Goal: Complete application form

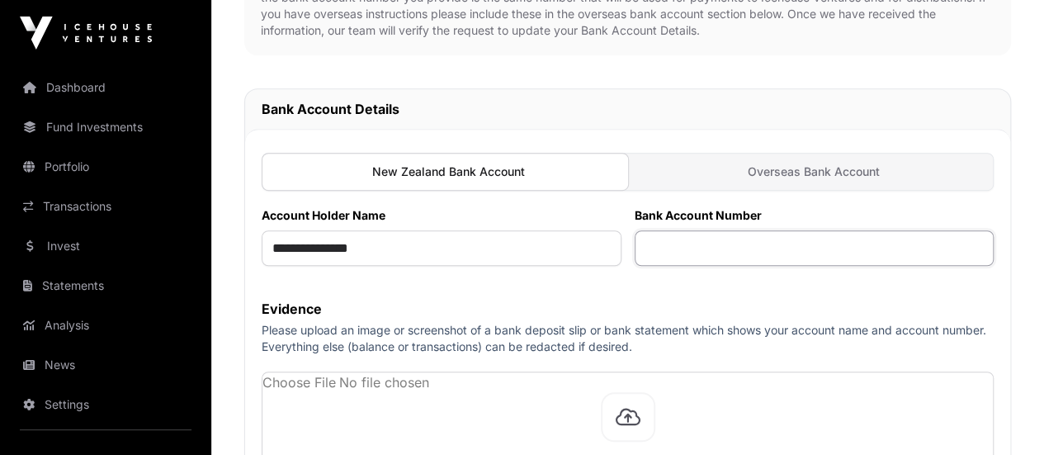
scroll to position [495, 0]
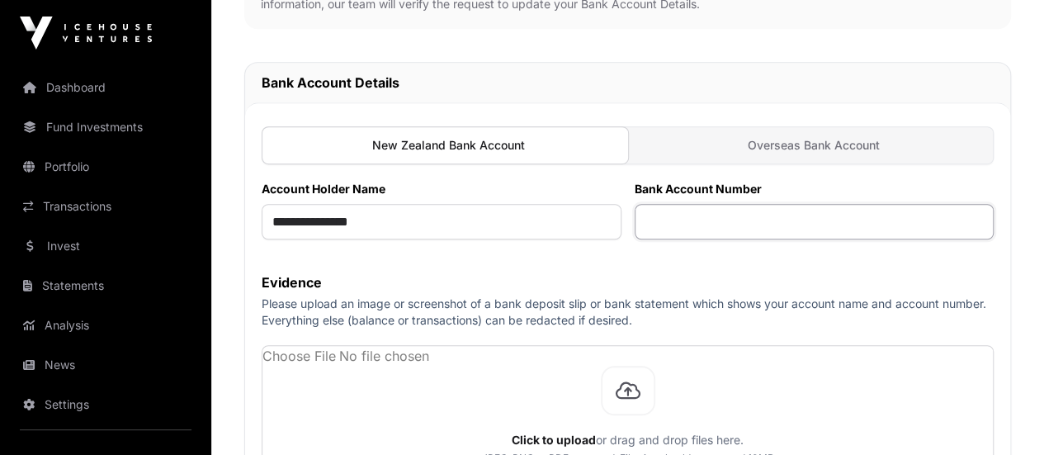
click at [819, 204] on input "text" at bounding box center [815, 221] width 360 height 35
paste input "**********"
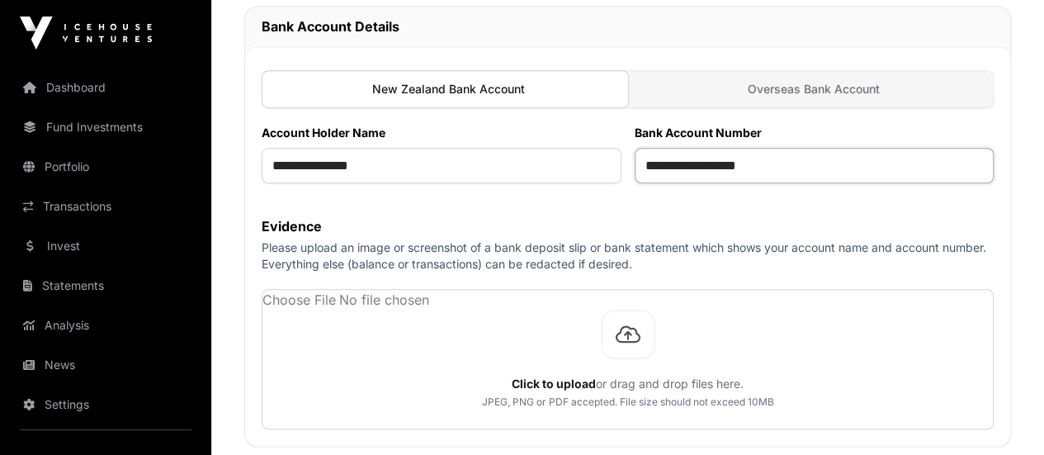
scroll to position [660, 0]
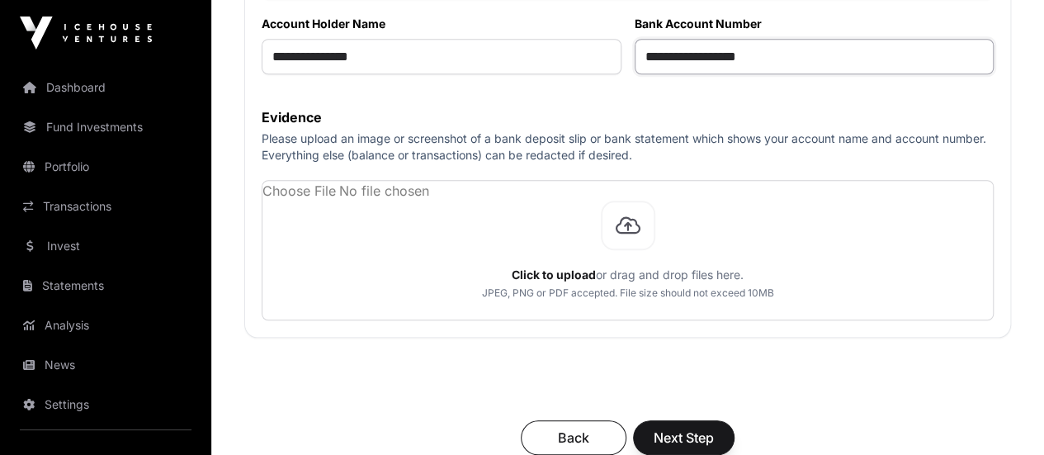
type input "**********"
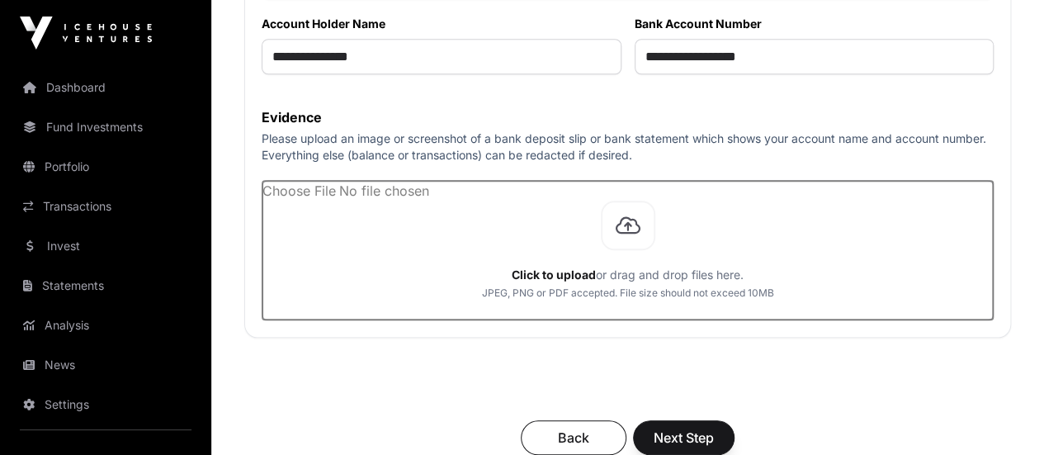
click at [682, 216] on input "file" at bounding box center [628, 250] width 731 height 139
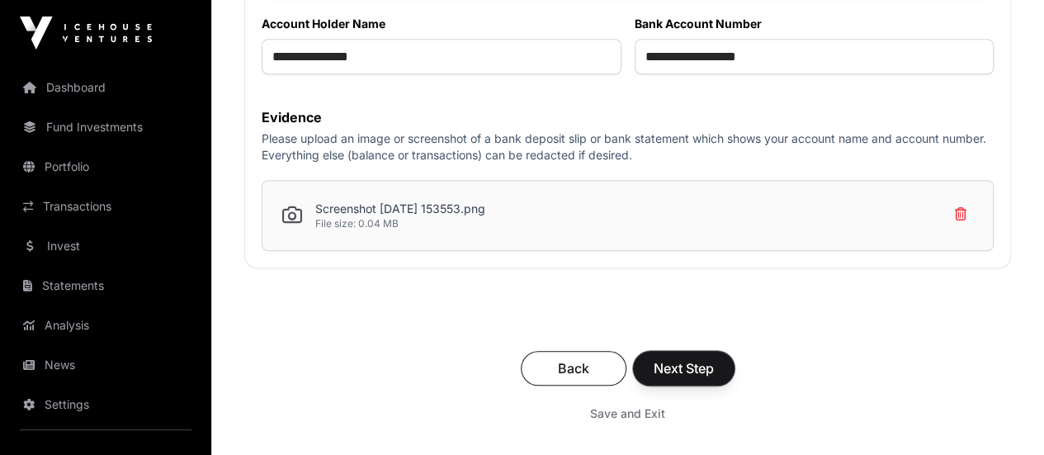
click at [714, 358] on span "Next Step" at bounding box center [684, 368] width 60 height 20
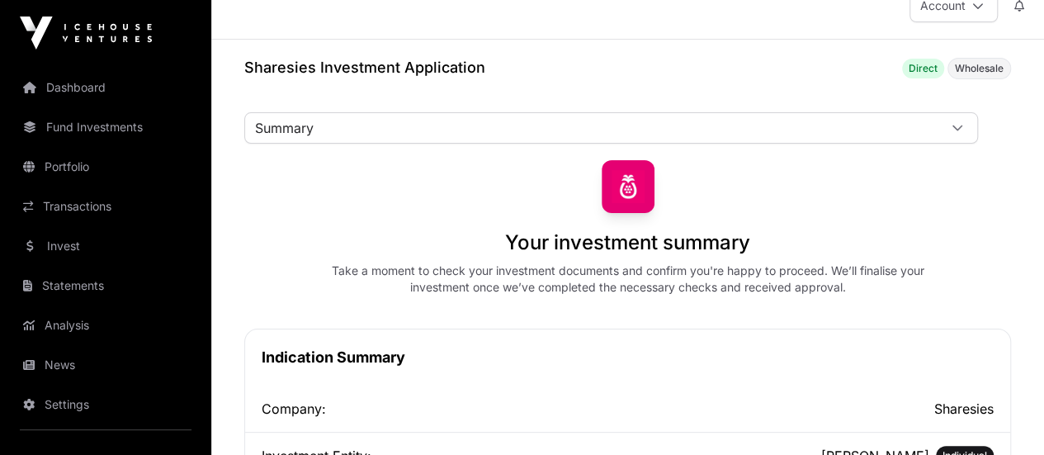
scroll to position [3, 0]
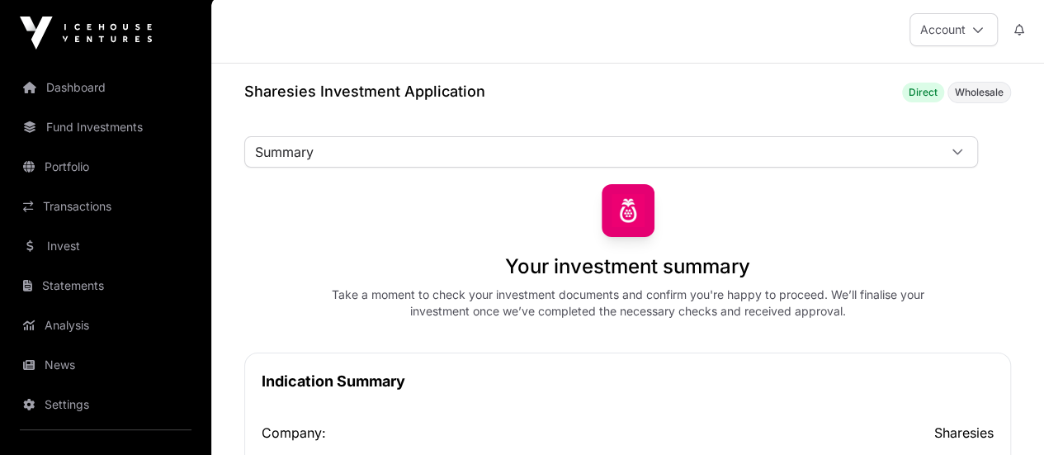
click at [0, 0] on link "Power of Attorney" at bounding box center [0, 0] width 0 height 0
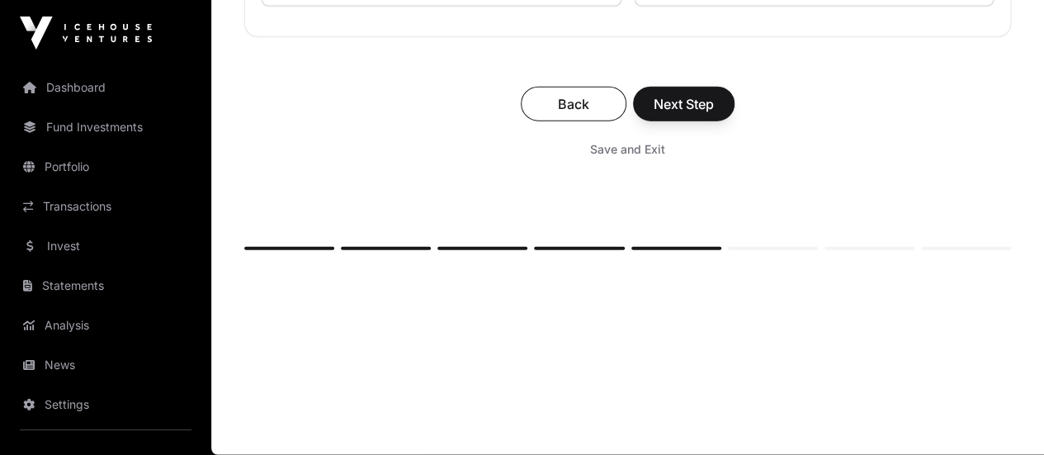
scroll to position [13206, 0]
click at [665, 153] on span "Save and Exit" at bounding box center [627, 149] width 75 height 17
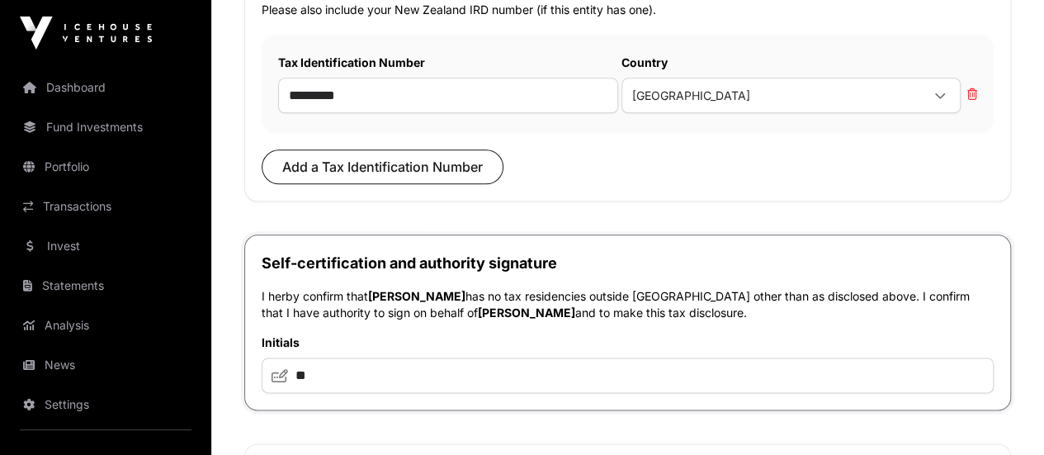
scroll to position [965, 0]
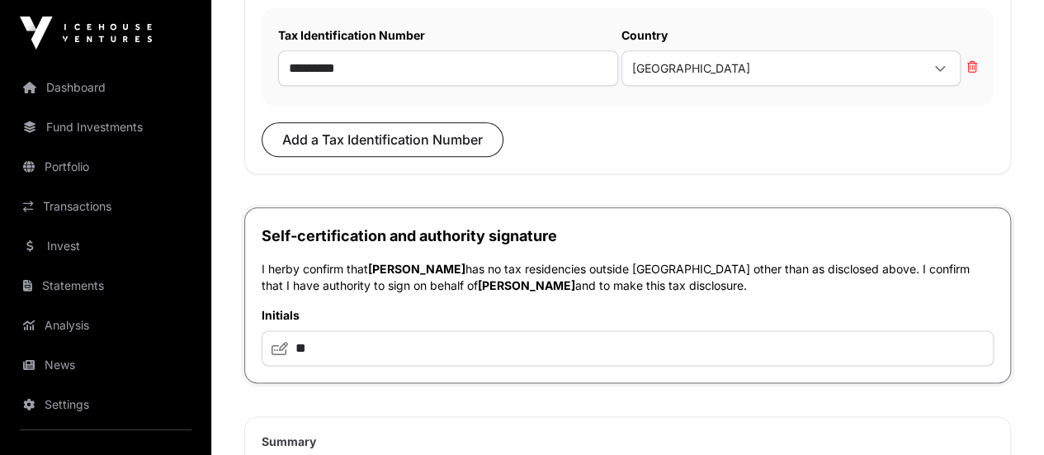
click at [464, 225] on h2 "Self-certification and authority signature" at bounding box center [628, 236] width 732 height 23
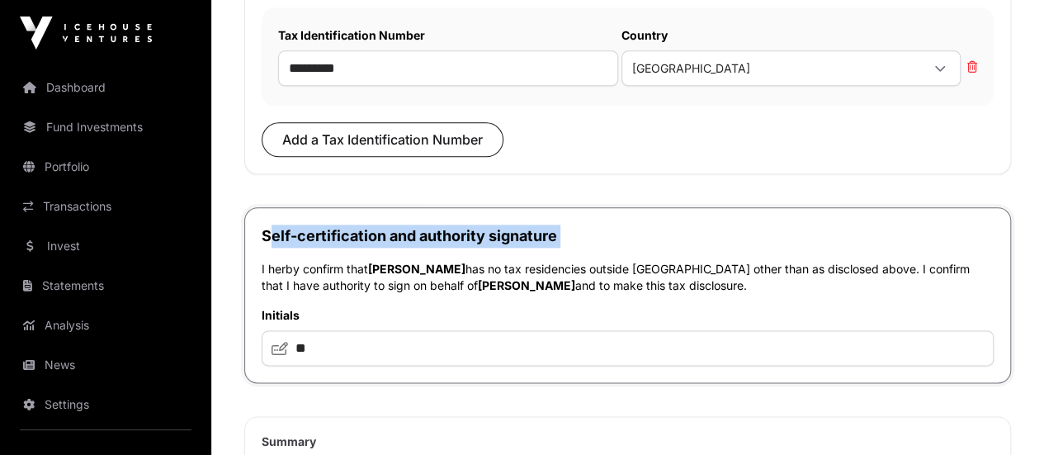
click at [464, 225] on h2 "Self-certification and authority signature" at bounding box center [628, 236] width 732 height 23
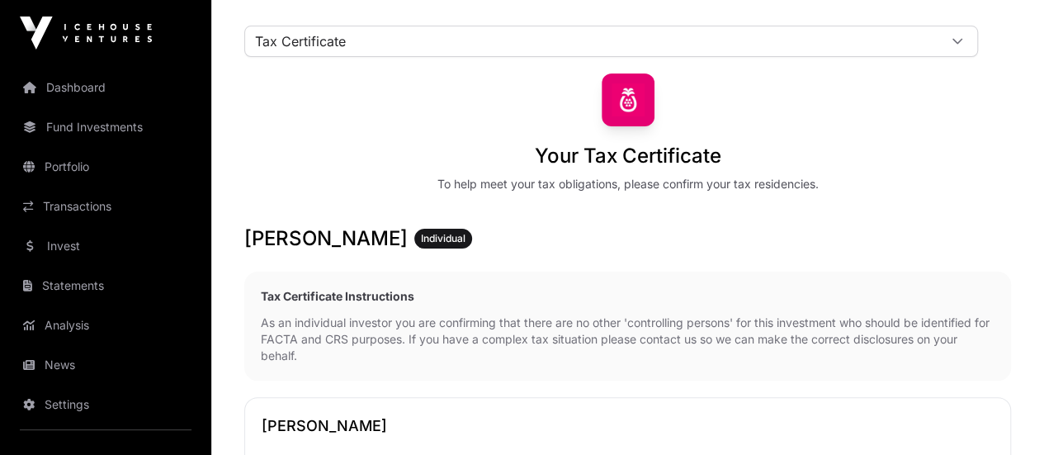
scroll to position [140, 0]
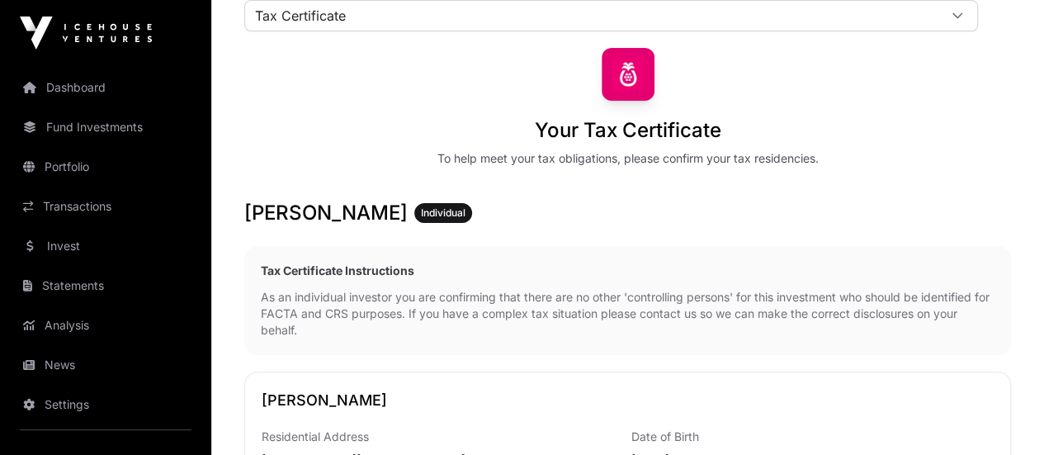
click at [0, 0] on link "Power of Attorney" at bounding box center [0, 0] width 0 height 0
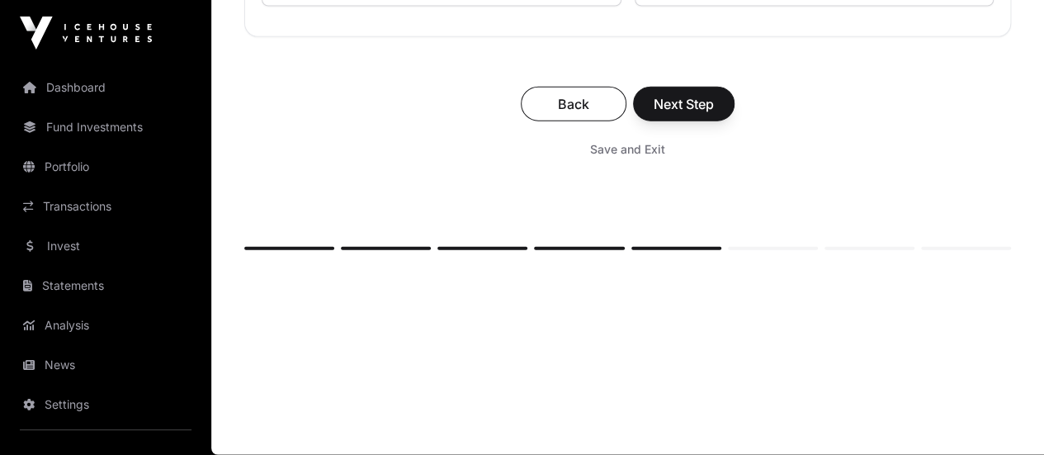
scroll to position [12631, 0]
type input "**"
drag, startPoint x: 446, startPoint y: 163, endPoint x: 791, endPoint y: 181, distance: 345.5
